Goal: Information Seeking & Learning: Learn about a topic

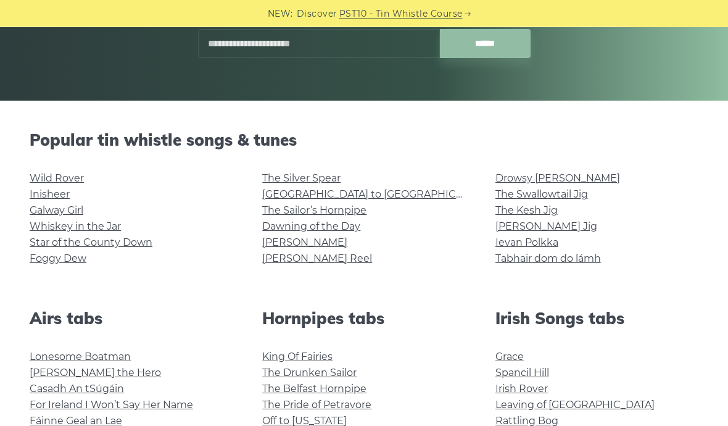
scroll to position [270, 0]
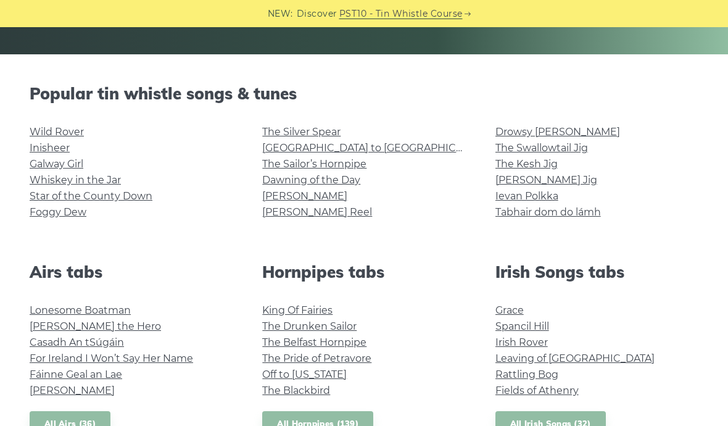
click at [71, 133] on link "Wild Rover" at bounding box center [57, 132] width 54 height 12
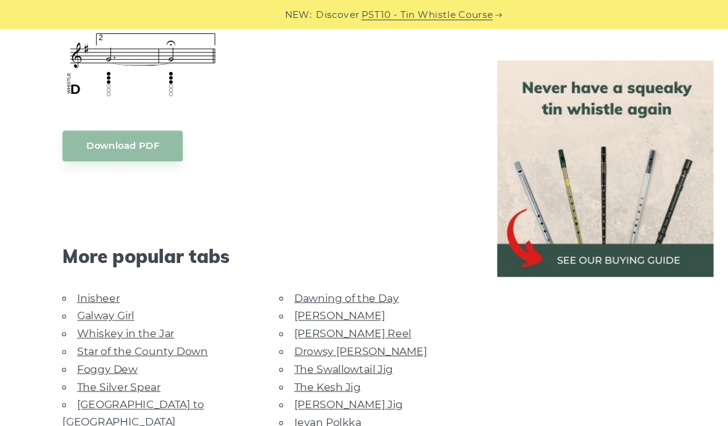
scroll to position [1014, 0]
click at [112, 294] on link "Galway Girl" at bounding box center [99, 296] width 54 height 12
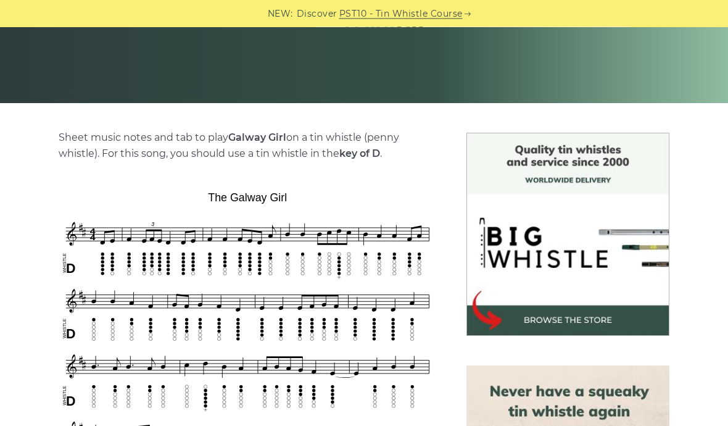
scroll to position [251, 0]
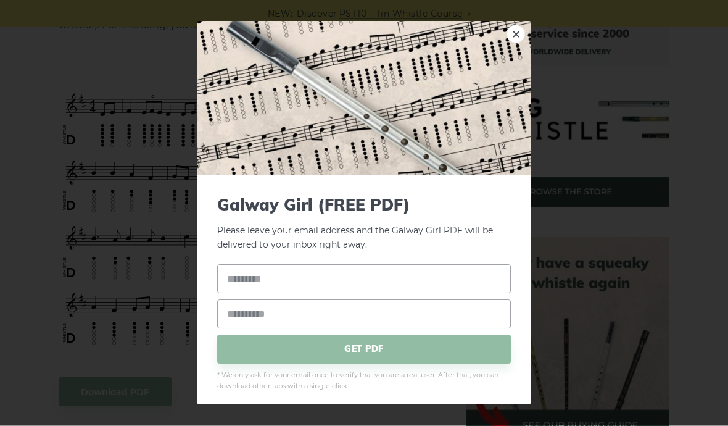
scroll to position [349, 0]
click at [530, 57] on img at bounding box center [363, 99] width 333 height 154
click at [518, 44] on link "×" at bounding box center [516, 34] width 19 height 19
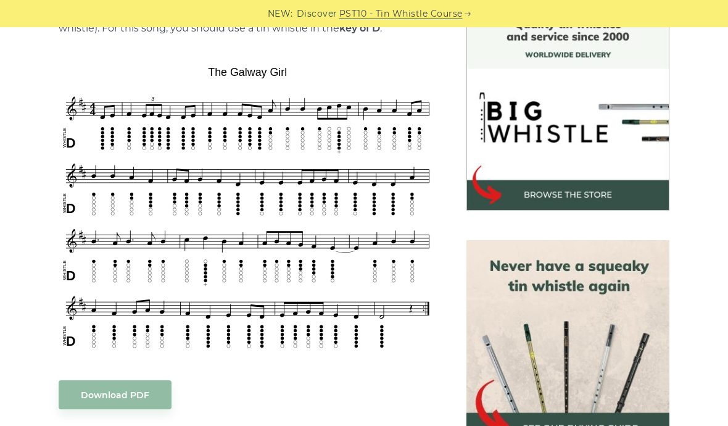
scroll to position [353, 0]
